Goal: Task Accomplishment & Management: Manage account settings

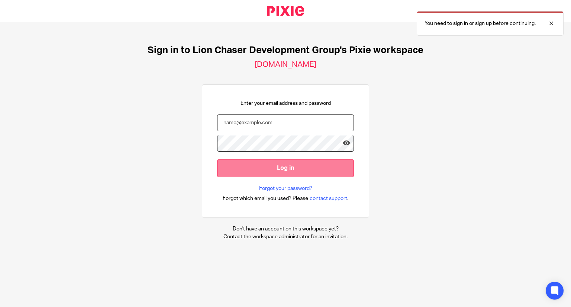
type input "kgeros@lcdevgroup.com"
click at [277, 174] on input "Log in" at bounding box center [285, 168] width 137 height 18
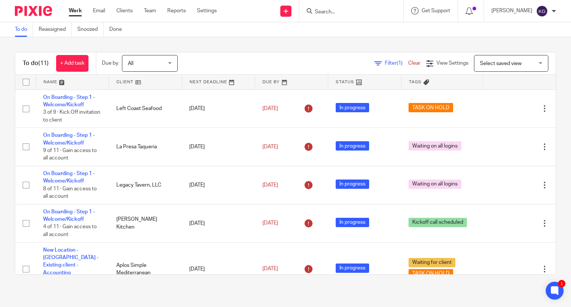
click at [344, 12] on input "Search" at bounding box center [347, 12] width 67 height 7
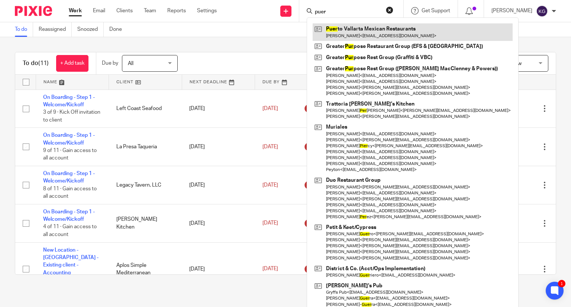
type input "puer"
click at [383, 28] on link at bounding box center [413, 31] width 200 height 17
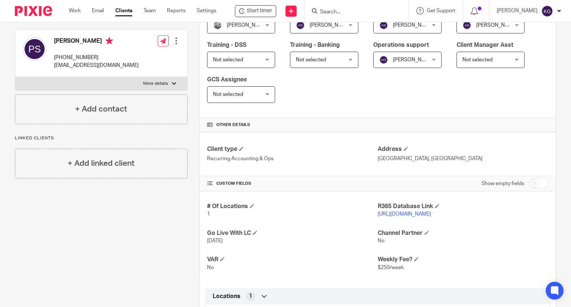
scroll to position [186, 0]
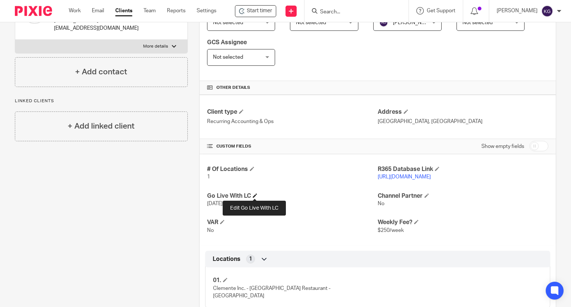
click at [256, 194] on span at bounding box center [255, 195] width 4 height 4
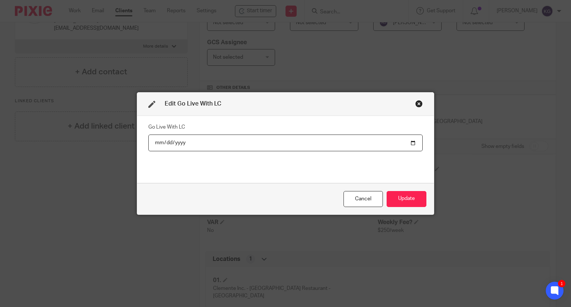
click at [412, 142] on input "2025-08-11" at bounding box center [285, 143] width 274 height 17
type input "2025-08-01"
click at [397, 198] on button "Update" at bounding box center [407, 199] width 40 height 16
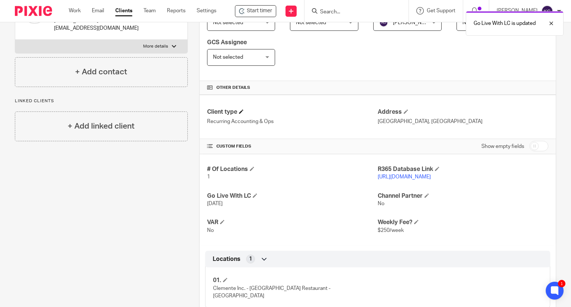
scroll to position [0, 0]
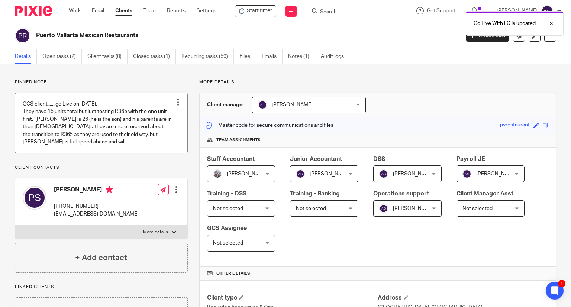
click at [178, 100] on div at bounding box center [177, 102] width 7 height 7
click at [161, 133] on span "Edit note" at bounding box center [162, 131] width 21 height 5
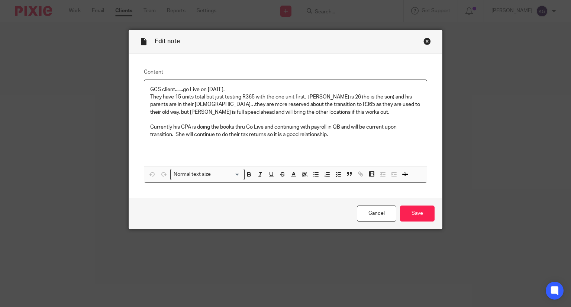
click at [215, 87] on p "GCS client.......go Live on 8/11/25." at bounding box center [285, 89] width 271 height 7
click at [418, 216] on input "Save" at bounding box center [417, 214] width 35 height 16
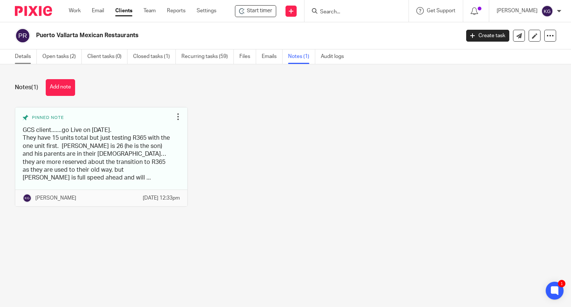
click at [20, 60] on link "Details" at bounding box center [26, 56] width 22 height 15
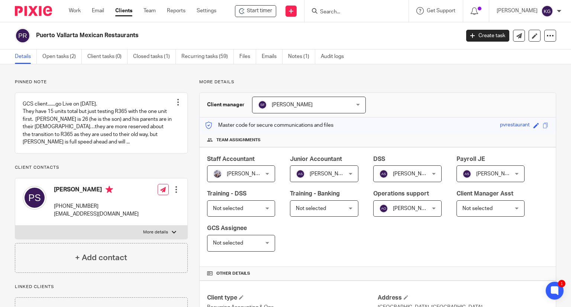
click at [341, 12] on input "Search" at bounding box center [352, 12] width 67 height 7
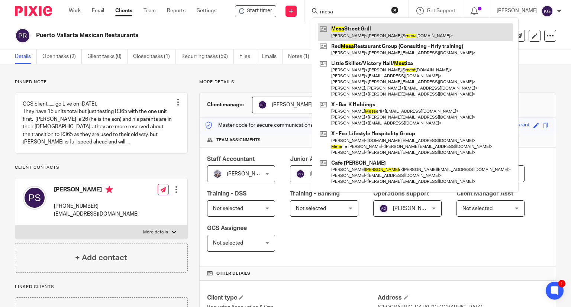
type input "mesa"
click at [359, 30] on link at bounding box center [415, 31] width 195 height 17
